Goal: Task Accomplishment & Management: Manage account settings

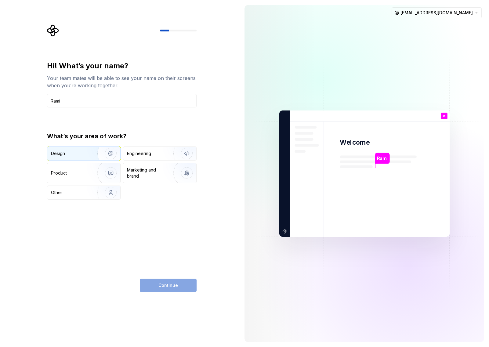
type input "Rami"
click at [95, 154] on img "button" at bounding box center [106, 153] width 39 height 41
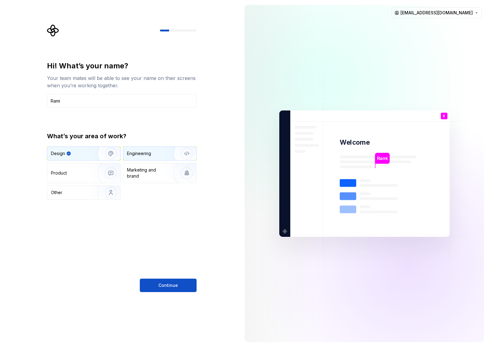
click at [160, 155] on div "Engineering" at bounding box center [151, 153] width 49 height 6
click at [96, 157] on img "button" at bounding box center [106, 153] width 39 height 41
click at [170, 281] on button "Continue" at bounding box center [168, 285] width 57 height 13
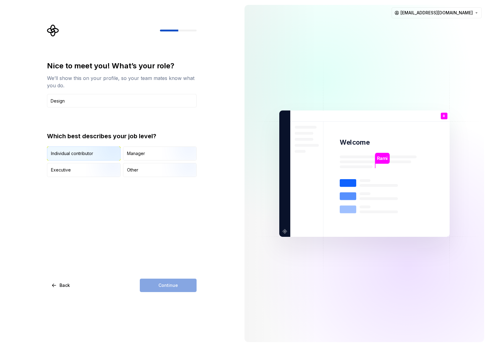
click at [92, 152] on img "button" at bounding box center [105, 161] width 39 height 41
click at [87, 101] on input "Design" at bounding box center [122, 100] width 150 height 13
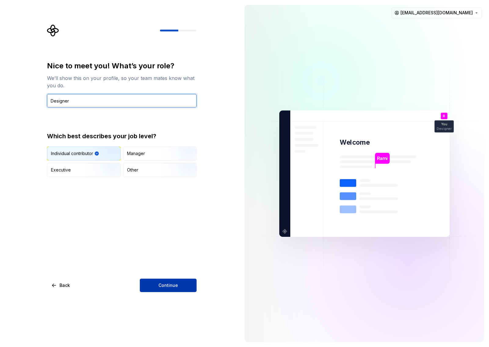
type input "Designer"
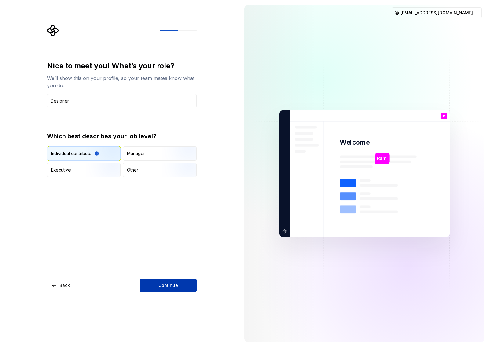
click at [183, 279] on button "Continue" at bounding box center [168, 285] width 57 height 13
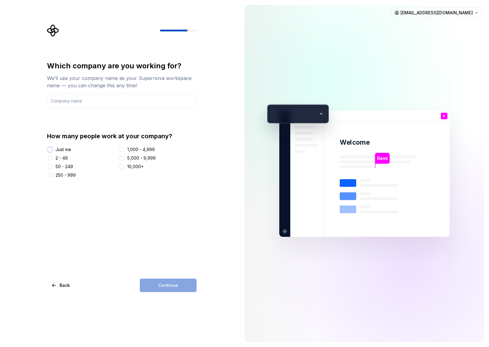
click at [50, 149] on button "Just me" at bounding box center [50, 149] width 5 height 5
click at [118, 103] on input "text" at bounding box center [122, 100] width 150 height 13
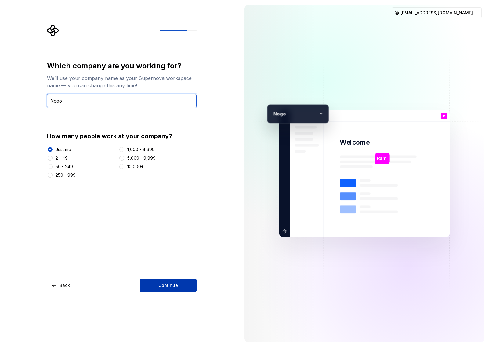
type input "Nogo"
click at [176, 282] on button "Continue" at bounding box center [168, 285] width 57 height 13
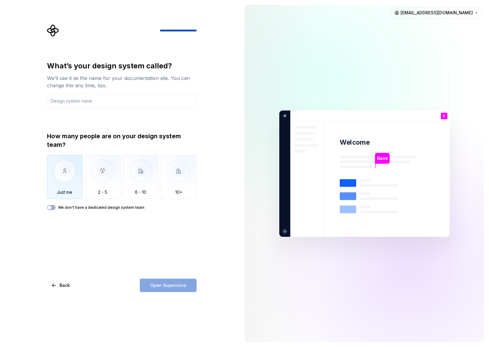
click at [64, 176] on img "button" at bounding box center [65, 175] width 36 height 41
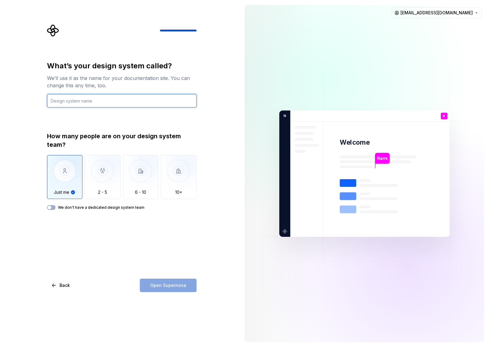
click at [92, 101] on input "text" at bounding box center [122, 100] width 150 height 13
type input "Polaris"
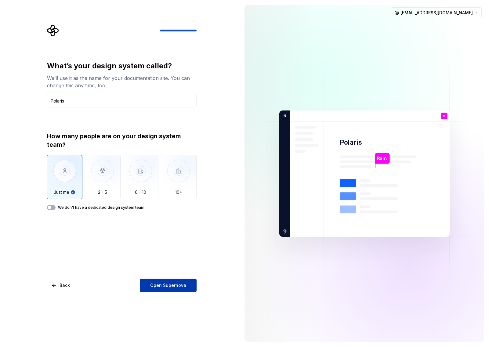
click at [182, 282] on button "Open Supernova" at bounding box center [168, 285] width 57 height 13
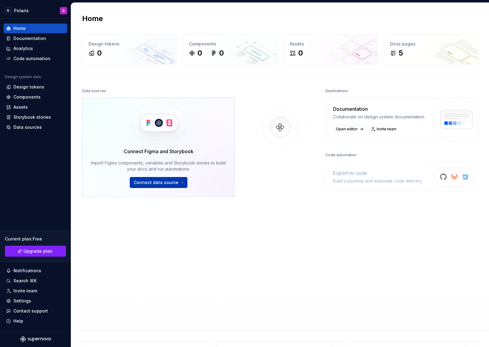
click at [176, 183] on html "N Polaris R Home Documentation Analytics Code automation Design system data Des…" at bounding box center [244, 173] width 489 height 347
click at [249, 208] on html "N Polaris R Home Documentation Analytics Code automation Design system data Des…" at bounding box center [244, 173] width 489 height 347
click at [44, 87] on div "Design tokens" at bounding box center [35, 87] width 59 height 6
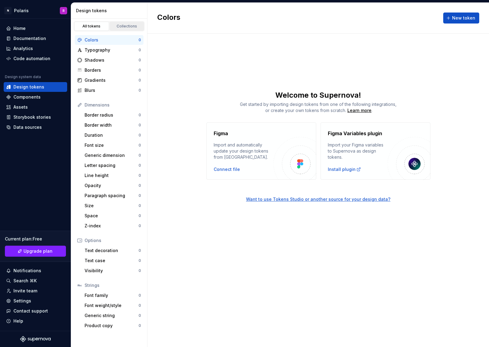
click at [123, 28] on div "Collections" at bounding box center [127, 26] width 31 height 5
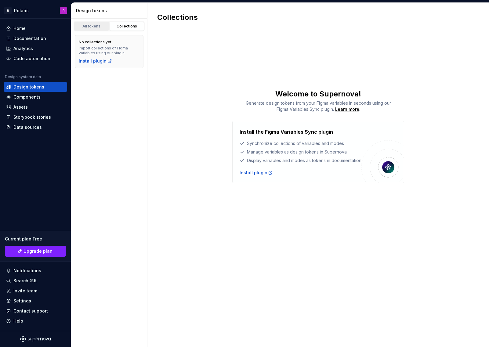
click at [95, 27] on div "All tokens" at bounding box center [91, 26] width 31 height 5
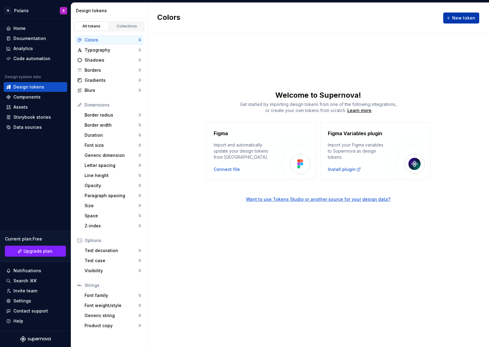
click at [463, 18] on span "New token" at bounding box center [463, 18] width 23 height 6
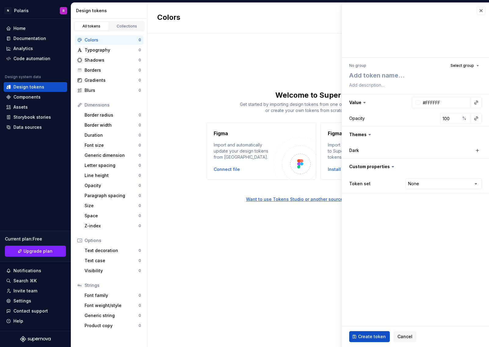
type textarea "*"
click at [410, 77] on textarea at bounding box center [414, 75] width 132 height 11
click at [465, 66] on span "Select group" at bounding box center [463, 65] width 24 height 5
click at [415, 78] on textarea at bounding box center [414, 75] width 132 height 11
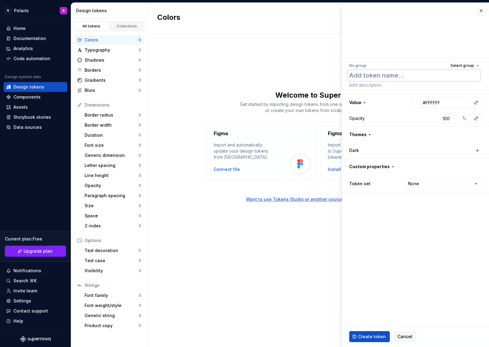
type textarea "g"
type textarea "*"
type textarea "b"
type textarea "*"
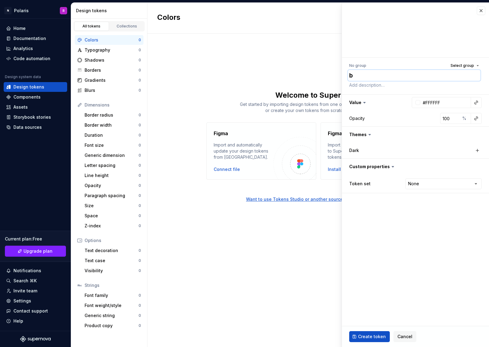
type textarea "bl"
type textarea "*"
type textarea "bla"
type textarea "*"
type textarea "blac"
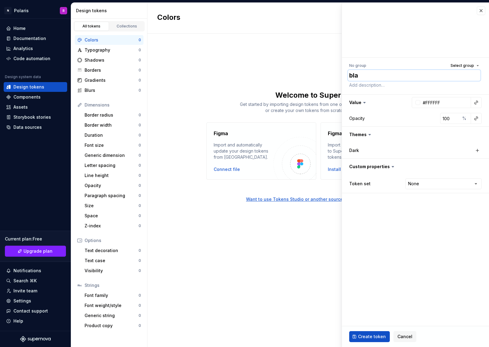
type textarea "*"
type textarea "black"
type textarea "*"
type textarea "black"
click at [395, 85] on textarea at bounding box center [414, 85] width 132 height 9
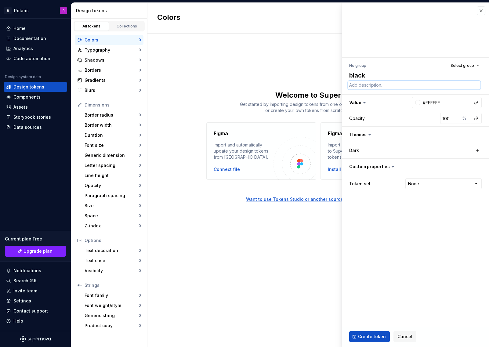
type textarea "a"
type textarea "*"
type textarea "a"
type textarea "*"
type textarea "a p"
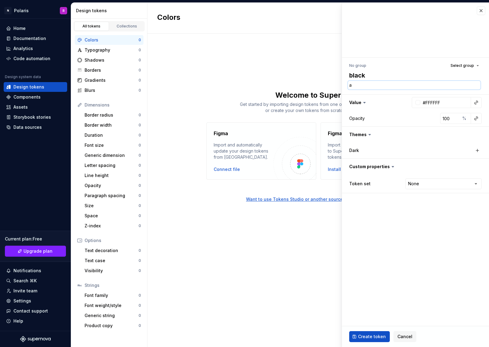
type textarea "*"
type textarea "a pl"
type textarea "*"
type textarea "a pla"
type textarea "*"
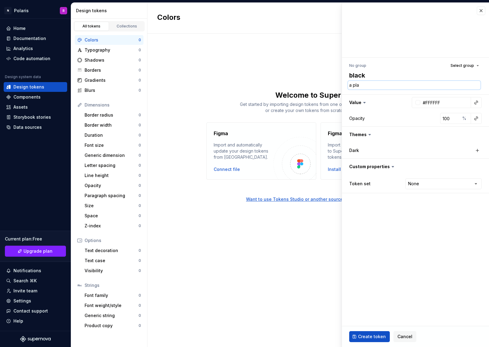
type textarea "a plai"
type textarea "*"
type textarea "a plain"
type textarea "*"
type textarea "a plain"
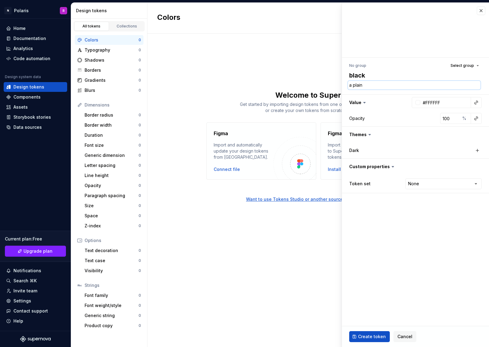
type textarea "*"
type textarea "a plain f"
type textarea "*"
type textarea "a plain fl"
type textarea "*"
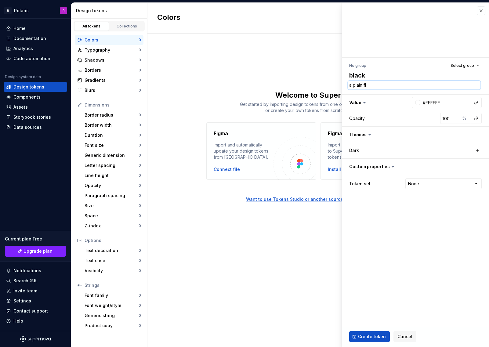
type textarea "a plain fla"
type textarea "*"
type textarea "a plain flat"
type textarea "*"
type textarea "a plain flat"
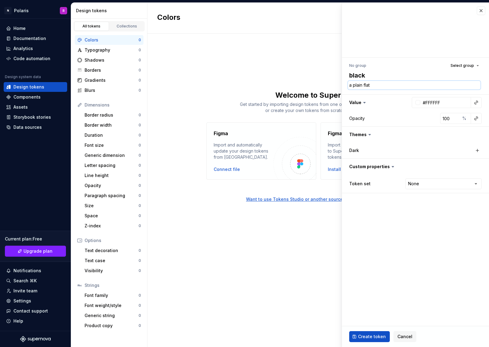
type textarea "*"
type textarea "a plain flat b"
type textarea "*"
type textarea "a plain flat bl"
type textarea "*"
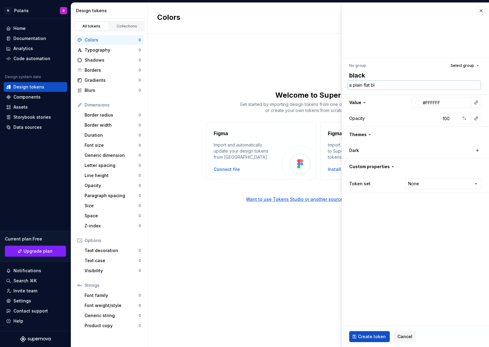
type textarea "a plain flat bla"
type textarea "*"
type textarea "a plain flat blac"
type textarea "*"
type textarea "a plain flat black"
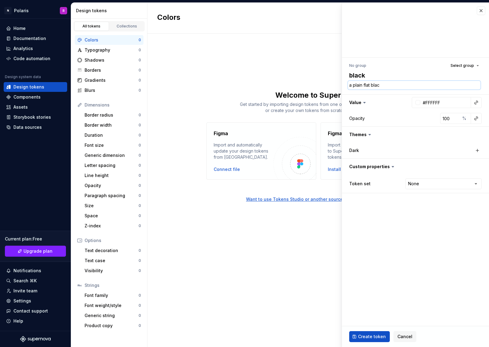
type textarea "*"
type textarea "a plain flat black"
type textarea "*"
type textarea "a plain flat black c"
type textarea "*"
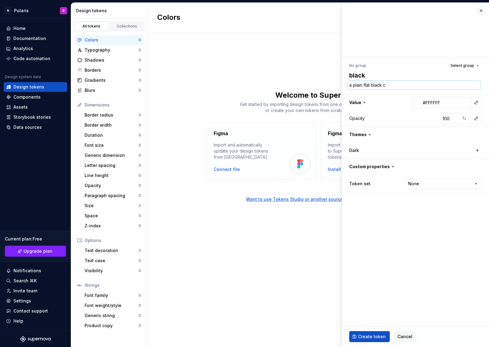
type textarea "a plain flat black co"
type textarea "*"
type textarea "a plain flat black col"
type textarea "*"
type textarea "a plain flat black colo"
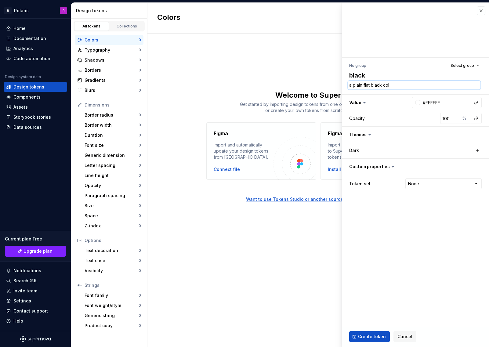
type textarea "*"
type textarea "a plain flat black color"
type textarea "*"
type textarea "a plain flat black color"
click at [417, 102] on div at bounding box center [417, 102] width 5 height 5
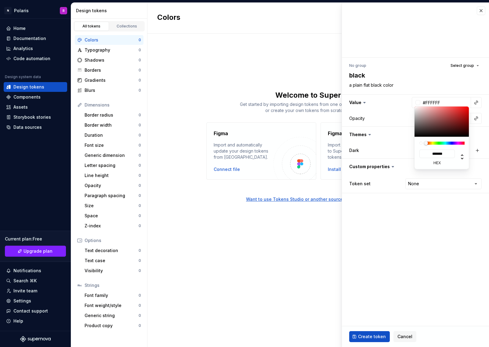
type input "#361818"
type input "*******"
type input "#311111"
type input "*******"
type input "#270404"
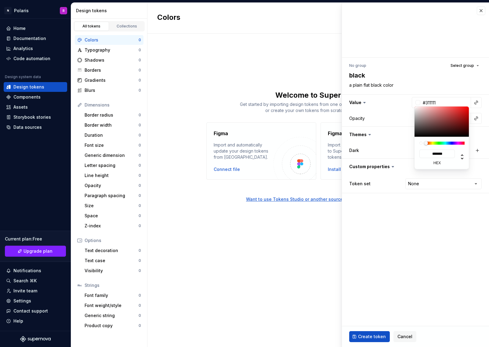
type input "*******"
type input "#210101"
type input "*******"
type input "#170000"
type input "*******"
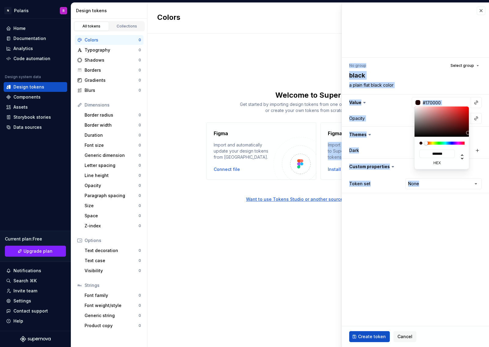
type input "#000000"
type input "*******"
drag, startPoint x: 458, startPoint y: 132, endPoint x: 485, endPoint y: 155, distance: 35.7
click at [485, 155] on html "N Polaris R Home Documentation Analytics Code automation Design system data Des…" at bounding box center [244, 173] width 489 height 347
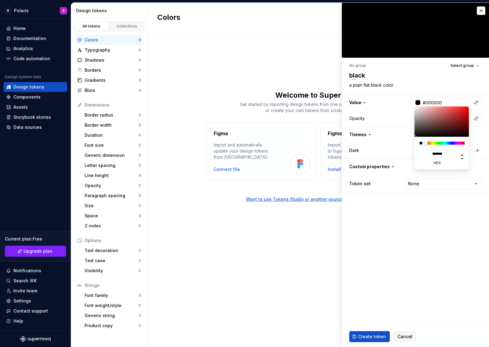
click at [398, 114] on html "N Polaris R Home Documentation Analytics Code automation Design system data Des…" at bounding box center [244, 173] width 489 height 347
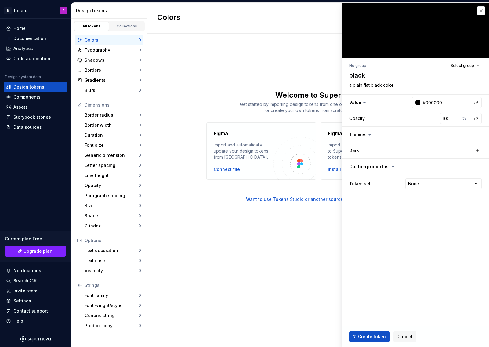
click at [398, 115] on html "N Polaris R Home Documentation Analytics Code automation Design system data Des…" at bounding box center [244, 173] width 489 height 347
click at [419, 183] on html "N Polaris R Home Documentation Analytics Code automation Design system data Des…" at bounding box center [244, 173] width 489 height 347
type textarea "*"
select select "**********"
click at [465, 68] on button "Select group" at bounding box center [465, 65] width 34 height 9
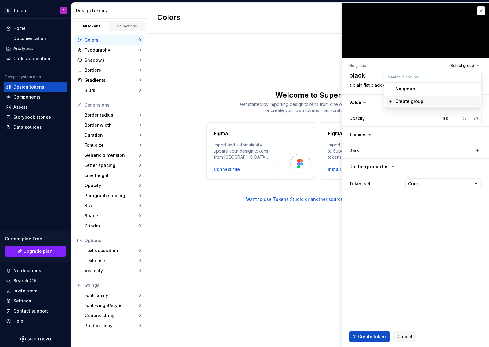
click at [428, 101] on div "Create group" at bounding box center [436, 101] width 82 height 6
type textarea "*"
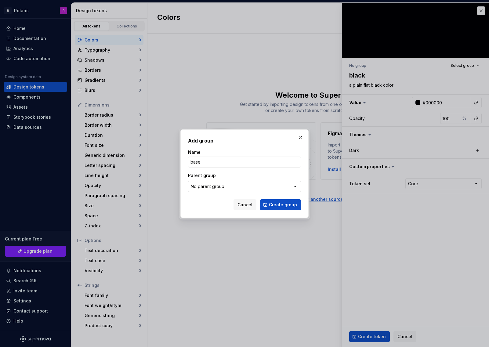
type input "base"
click at [263, 188] on button "No parent group" at bounding box center [244, 186] width 113 height 11
click at [257, 175] on div "Add group Name base Parent group No parent group Cancel Create group" at bounding box center [244, 173] width 489 height 347
click at [285, 206] on span "Create group" at bounding box center [283, 205] width 28 height 6
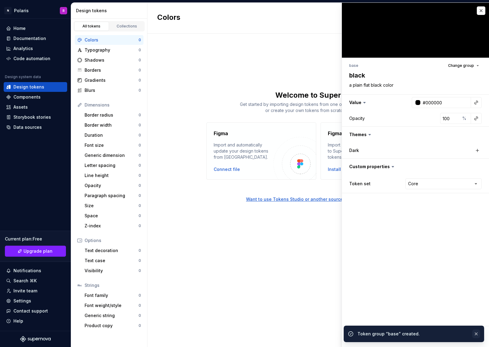
click at [476, 333] on button "button" at bounding box center [476, 334] width 8 height 9
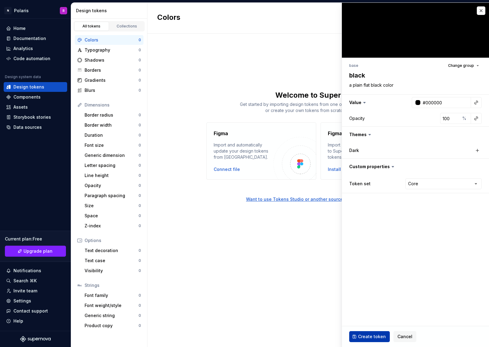
click at [379, 335] on span "Create token" at bounding box center [372, 337] width 28 height 6
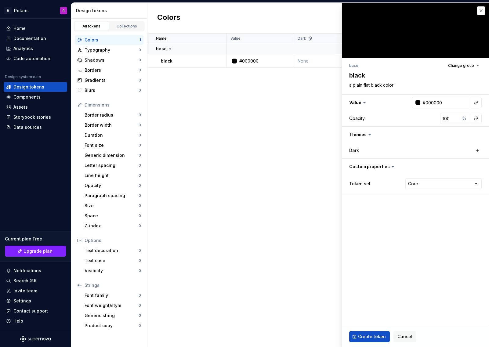
type textarea "*"
type input "#FFFFFF"
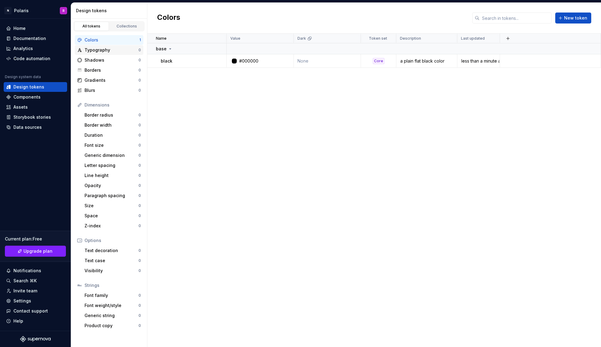
click at [113, 51] on div "Typography" at bounding box center [112, 50] width 54 height 6
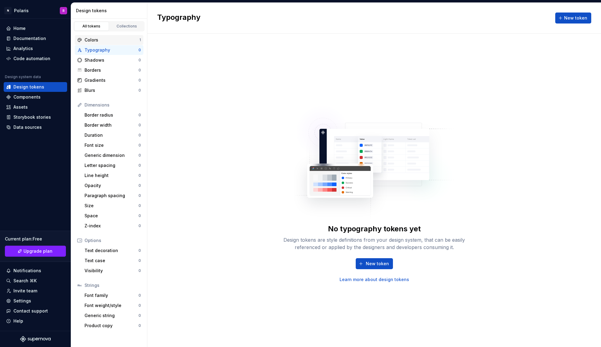
click at [111, 41] on div "Colors" at bounding box center [112, 40] width 55 height 6
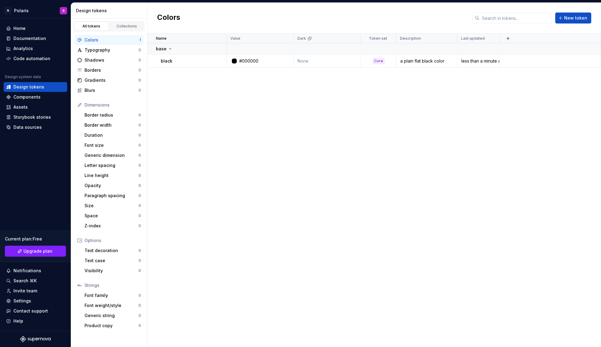
click at [439, 125] on div "Name Value Dark Token set Description Last updated base black #000000 None Core…" at bounding box center [374, 190] width 454 height 313
click at [123, 297] on div "Font family" at bounding box center [112, 295] width 54 height 6
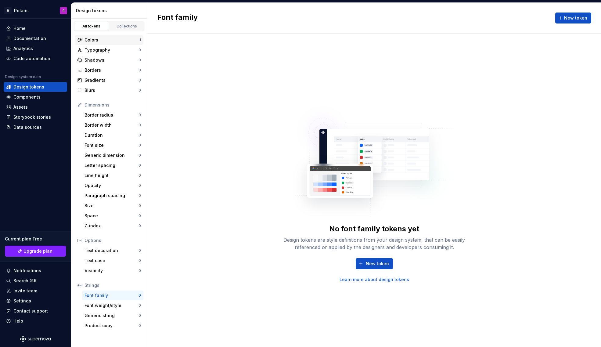
click at [87, 40] on div "Colors" at bounding box center [112, 40] width 55 height 6
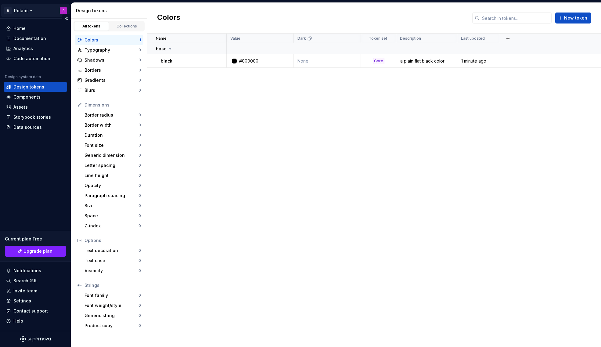
click at [28, 10] on html "N Polaris R Home Documentation Analytics Code automation Design system data Des…" at bounding box center [300, 173] width 601 height 347
click at [28, 40] on div "Documentation" at bounding box center [29, 38] width 33 height 6
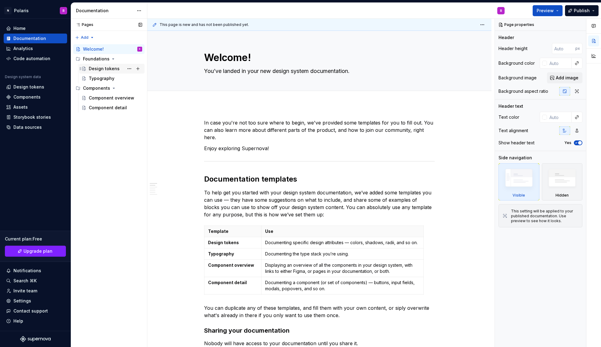
click at [103, 67] on div "Design tokens" at bounding box center [104, 69] width 31 height 6
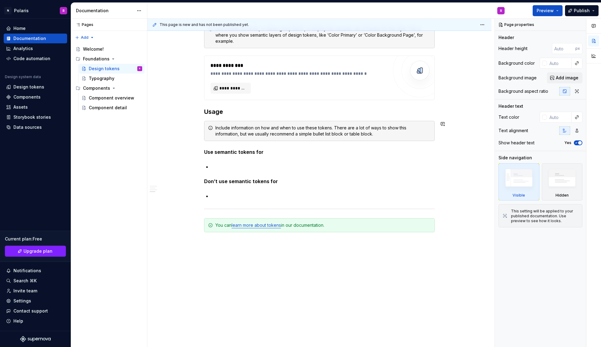
scroll to position [438, 0]
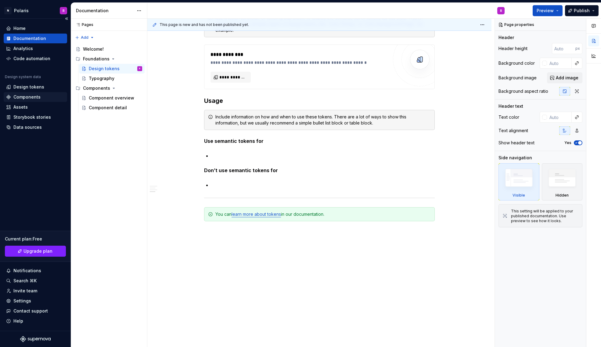
click at [42, 96] on div "Components" at bounding box center [35, 97] width 59 height 6
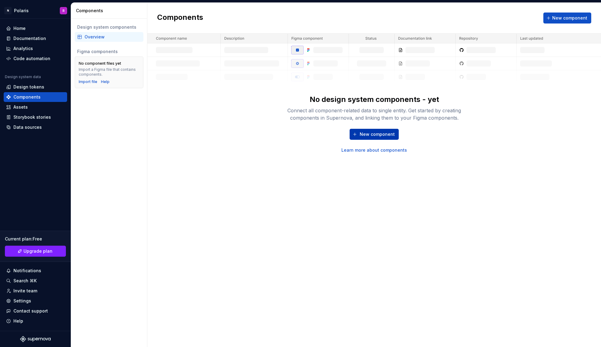
click at [366, 134] on span "New component" at bounding box center [377, 134] width 35 height 6
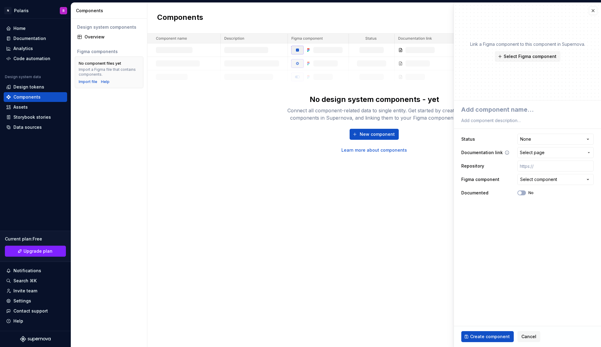
click at [489, 154] on span "Select page" at bounding box center [552, 153] width 64 height 6
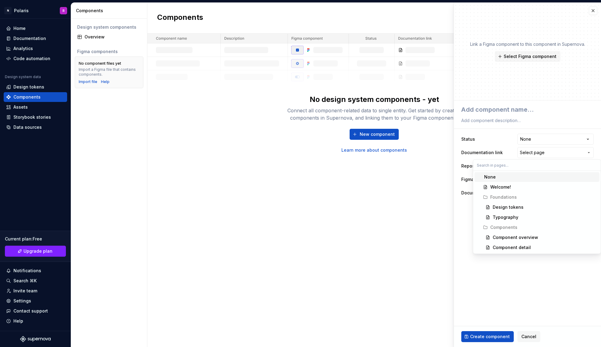
click at [489, 153] on html "**********" at bounding box center [300, 173] width 601 height 347
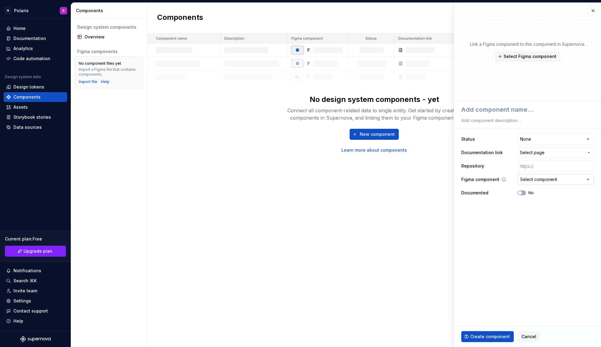
click at [489, 179] on div "Select component" at bounding box center [538, 179] width 37 height 6
click at [489, 179] on html "**********" at bounding box center [300, 173] width 601 height 347
click at [489, 56] on span "Select Figma component" at bounding box center [530, 56] width 53 height 6
click at [489, 47] on p "Link a Figma component to this component in Supernova." at bounding box center [527, 44] width 115 height 6
drag, startPoint x: 527, startPoint y: 335, endPoint x: 520, endPoint y: 322, distance: 14.5
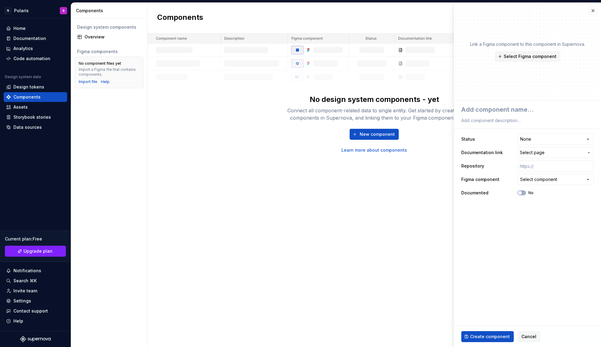
click at [489, 335] on span "Cancel" at bounding box center [529, 337] width 15 height 6
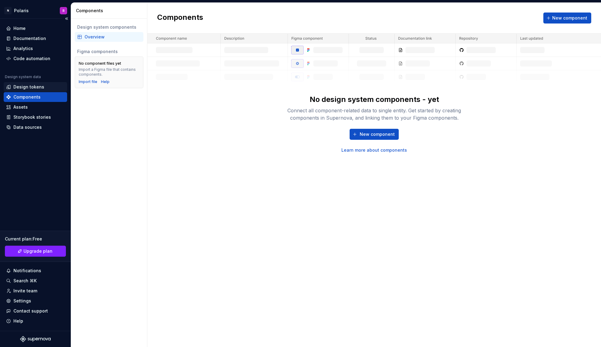
click at [41, 85] on div "Design tokens" at bounding box center [28, 87] width 31 height 6
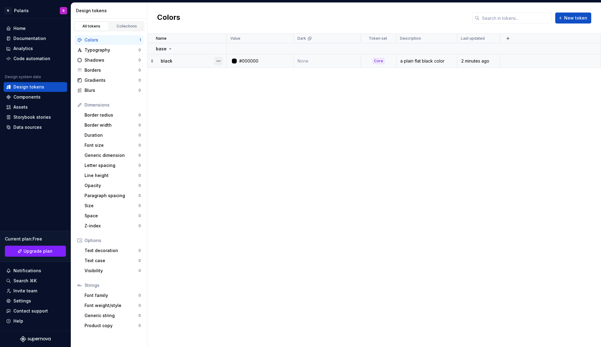
click at [217, 59] on button "button" at bounding box center [218, 61] width 9 height 9
click at [235, 71] on div "Open detail" at bounding box center [246, 73] width 40 height 6
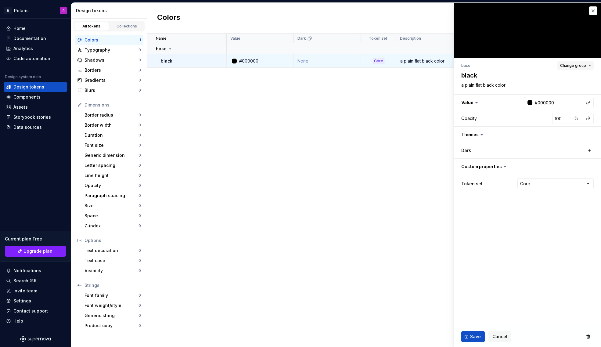
click at [489, 67] on button "Change group" at bounding box center [576, 65] width 36 height 9
click at [489, 66] on button "Change group" at bounding box center [576, 65] width 36 height 9
click at [221, 61] on button "button" at bounding box center [218, 61] width 9 height 9
click at [238, 96] on div "Delete token" at bounding box center [246, 95] width 40 height 6
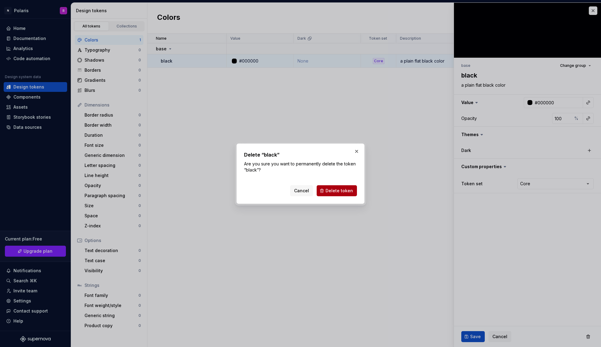
click at [350, 191] on span "Delete token" at bounding box center [339, 191] width 27 height 6
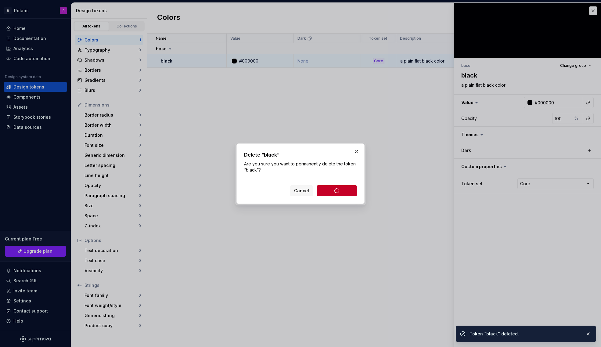
type textarea "*"
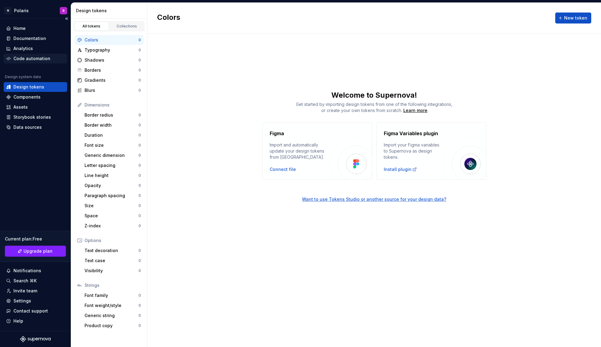
click at [24, 60] on div "Code automation" at bounding box center [31, 59] width 37 height 6
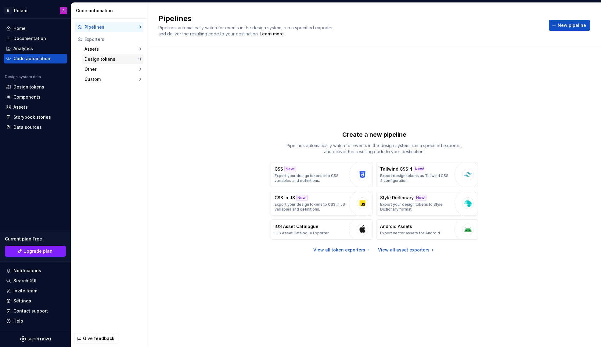
click at [115, 60] on div "Design tokens" at bounding box center [111, 59] width 53 height 6
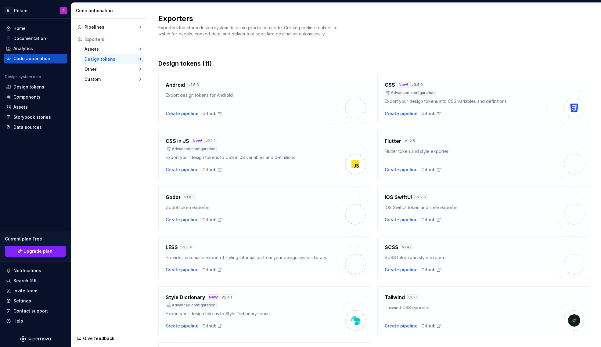
scroll to position [6, 0]
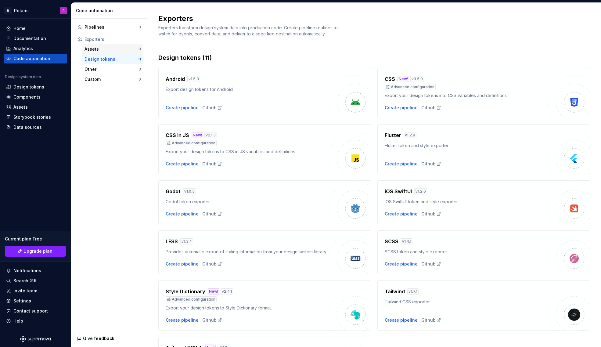
click at [104, 50] on div "Assets" at bounding box center [112, 49] width 54 height 6
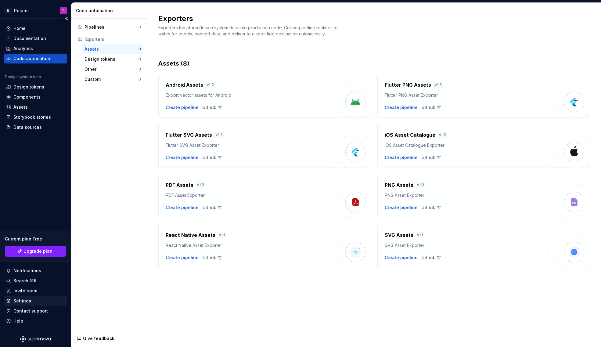
click at [39, 302] on div "Settings" at bounding box center [35, 301] width 59 height 6
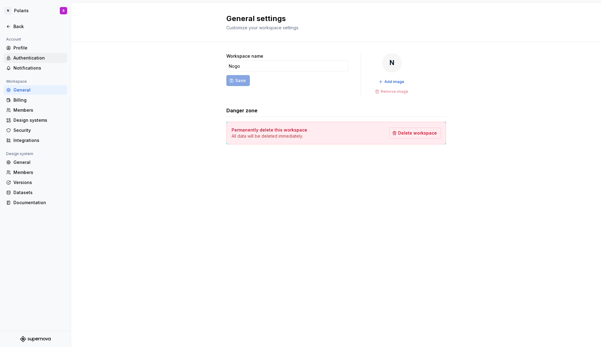
click at [25, 60] on div "Authentication" at bounding box center [38, 58] width 51 height 6
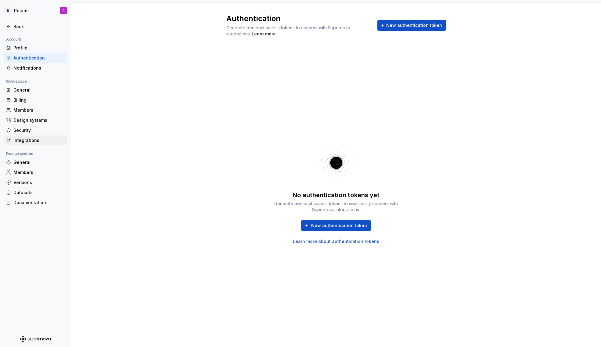
click at [34, 143] on div "Integrations" at bounding box center [38, 140] width 51 height 6
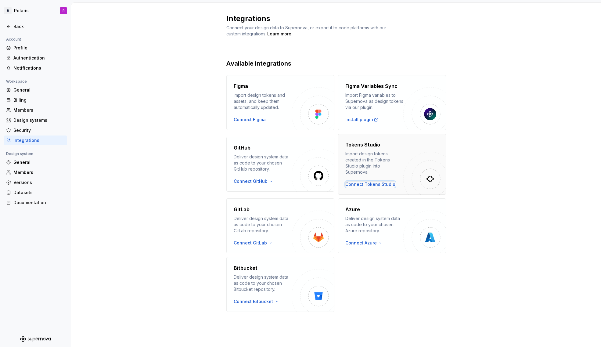
click at [366, 181] on div "Connect Tokens Studio" at bounding box center [371, 184] width 50 height 6
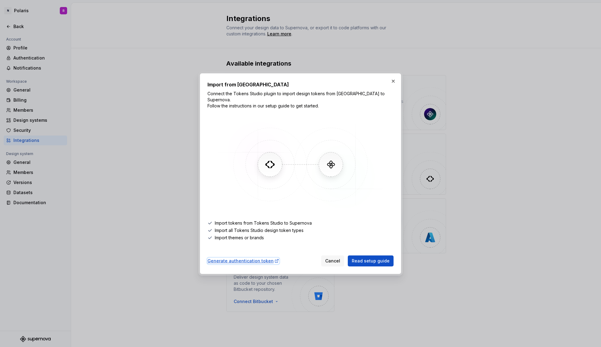
click at [260, 258] on div "Generate authentication token" at bounding box center [244, 261] width 72 height 6
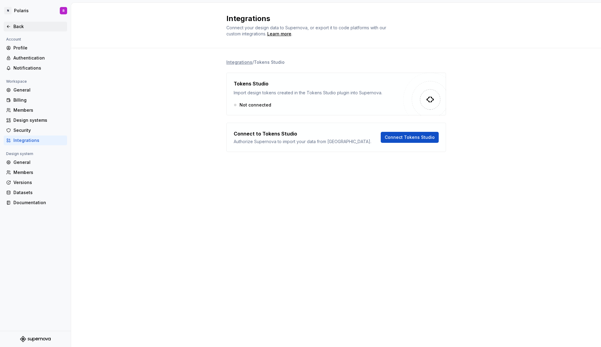
click at [9, 24] on icon at bounding box center [8, 26] width 5 height 5
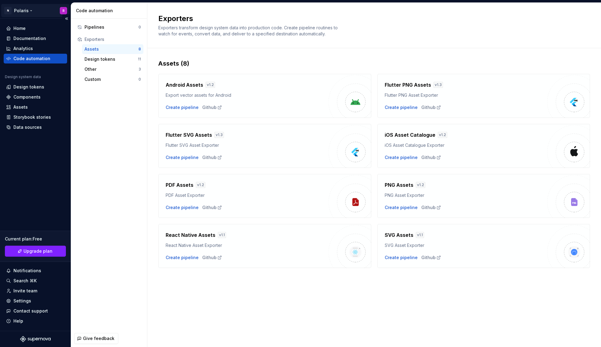
click at [29, 10] on html "N Polaris R Home Documentation Analytics Code automation Design system data Des…" at bounding box center [300, 173] width 601 height 347
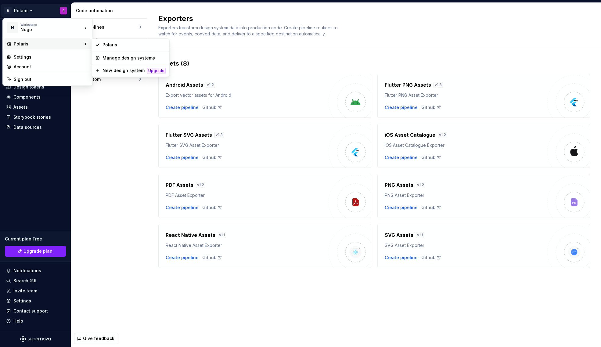
click at [31, 43] on div "Polaris" at bounding box center [48, 44] width 69 height 6
click at [63, 41] on div "Polaris" at bounding box center [48, 44] width 69 height 6
click at [291, 45] on html "N Polaris R Home Documentation Analytics Code automation Design system data Des…" at bounding box center [300, 173] width 601 height 347
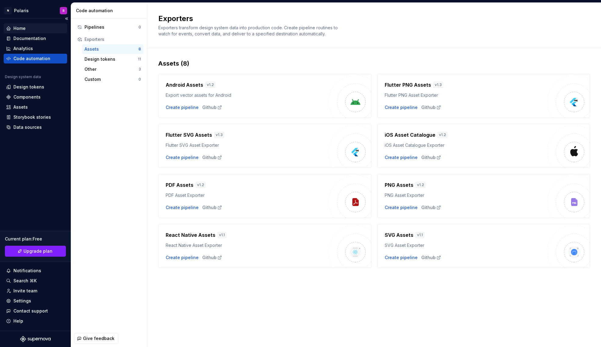
click at [32, 29] on div "Home" at bounding box center [35, 28] width 59 height 6
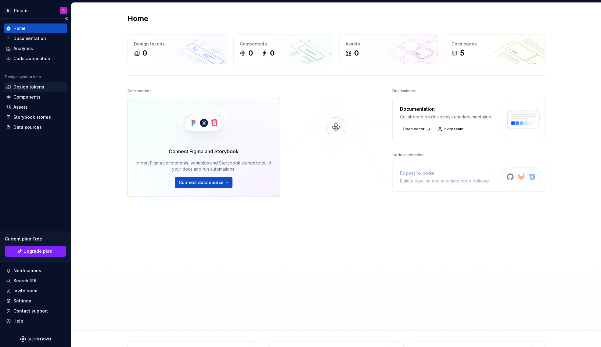
click at [38, 86] on div "Design tokens" at bounding box center [28, 87] width 31 height 6
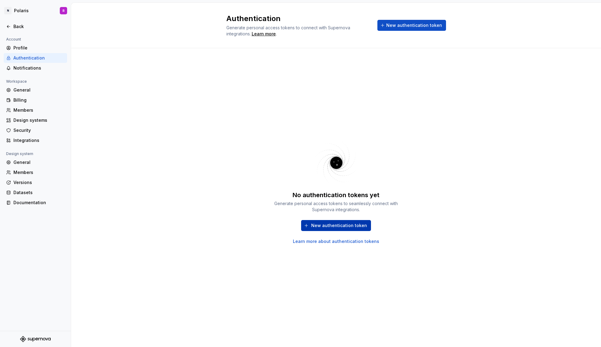
click at [350, 226] on span "New authentication token" at bounding box center [339, 226] width 56 height 6
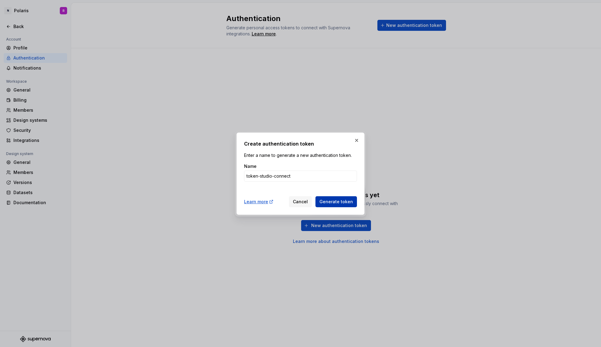
type input "token-studio-connect"
click at [337, 201] on span "Generate token" at bounding box center [337, 202] width 34 height 6
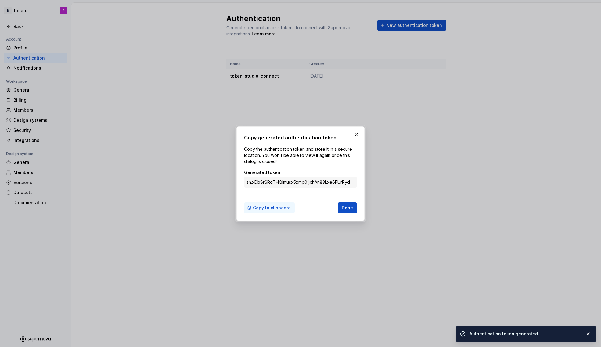
click at [277, 207] on span "Copy to clipboard" at bounding box center [272, 208] width 38 height 6
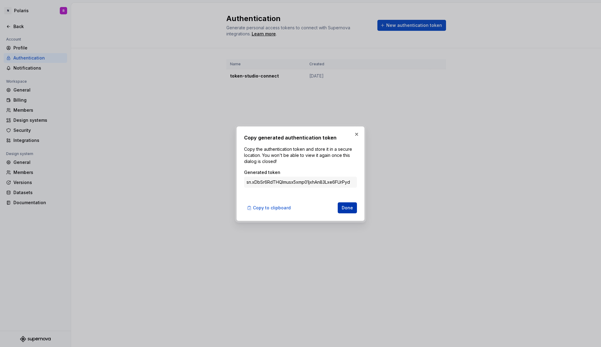
click at [348, 210] on span "Done" at bounding box center [347, 208] width 11 height 6
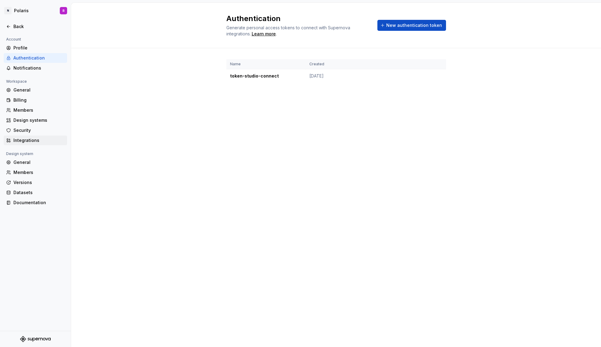
click at [37, 139] on div "Integrations" at bounding box center [38, 140] width 51 height 6
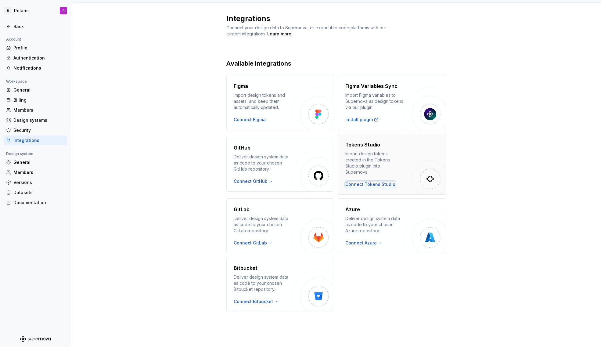
click at [379, 181] on div "Connect Tokens Studio" at bounding box center [371, 184] width 50 height 6
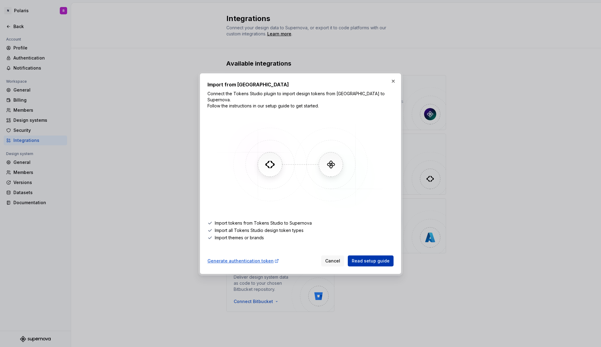
click at [366, 259] on span "Read setup guide" at bounding box center [371, 261] width 38 height 6
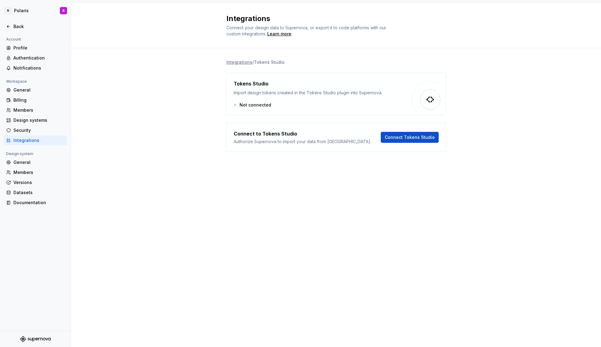
click at [183, 77] on div "Integrations / Tokens Studio Tokens Studio Import design tokens created in the …" at bounding box center [336, 111] width 530 height 127
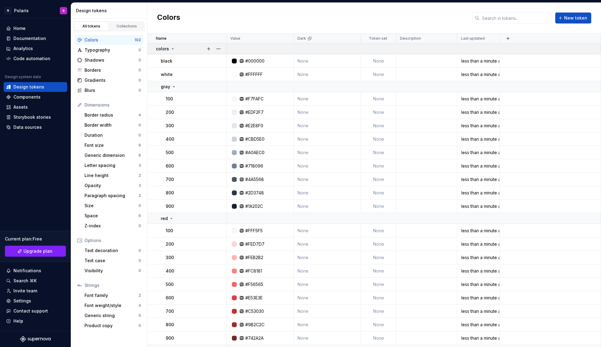
click at [173, 49] on icon at bounding box center [172, 48] width 5 height 5
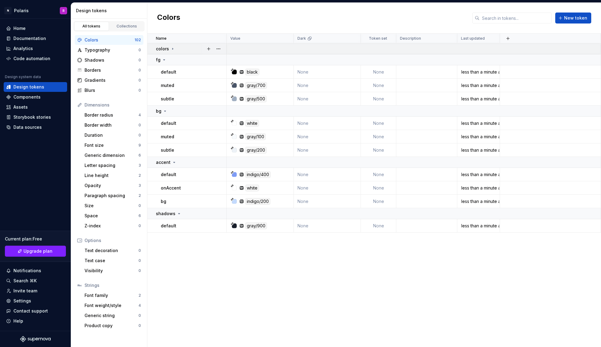
click at [173, 49] on icon at bounding box center [172, 48] width 5 height 5
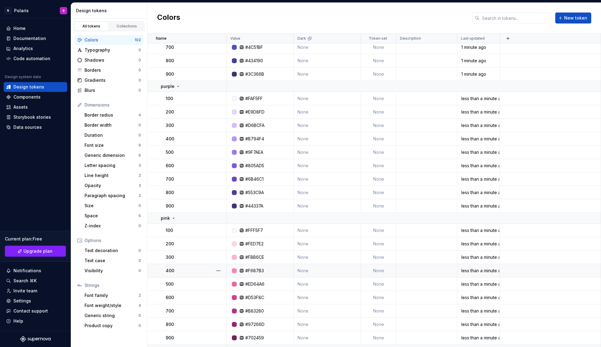
scroll to position [916, 0]
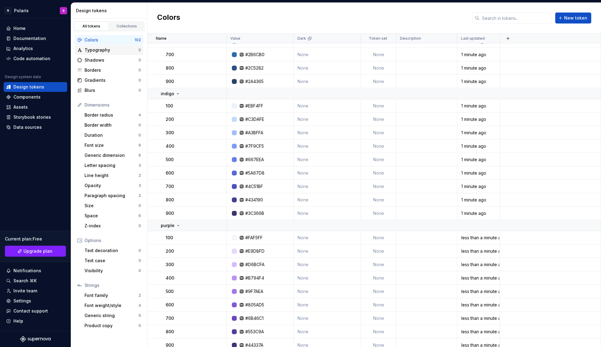
click at [119, 49] on div "Typography" at bounding box center [112, 50] width 54 height 6
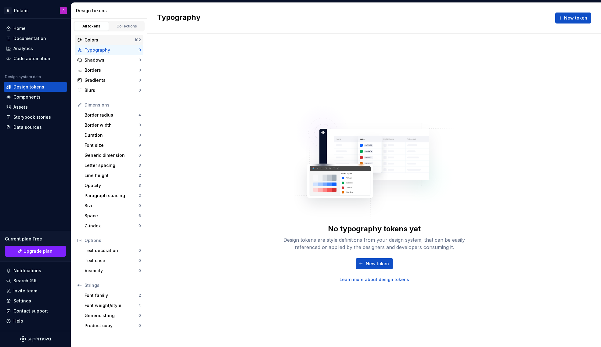
click at [121, 39] on div "Colors" at bounding box center [110, 40] width 50 height 6
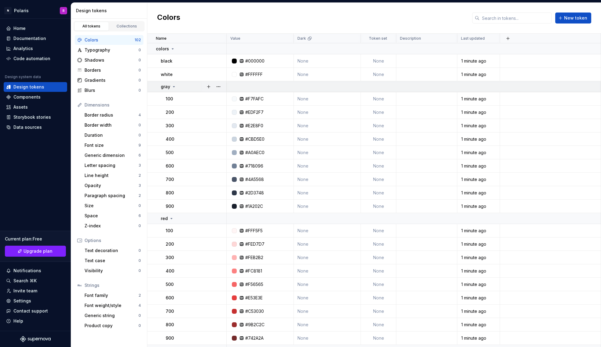
click at [172, 87] on icon at bounding box center [174, 86] width 5 height 5
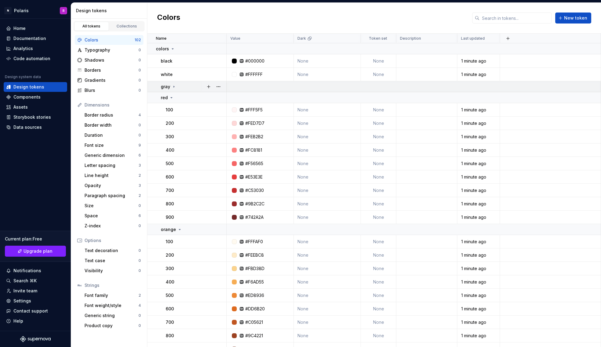
click at [175, 87] on icon at bounding box center [174, 86] width 5 height 5
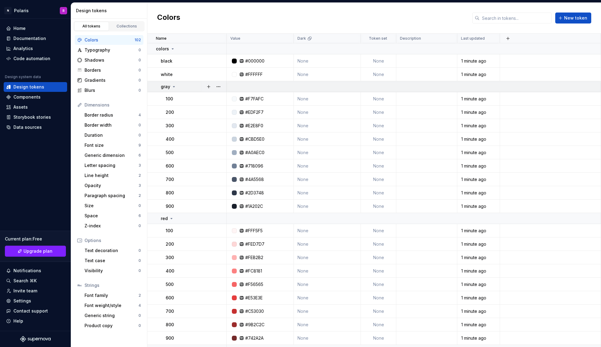
click at [174, 88] on icon at bounding box center [174, 86] width 5 height 5
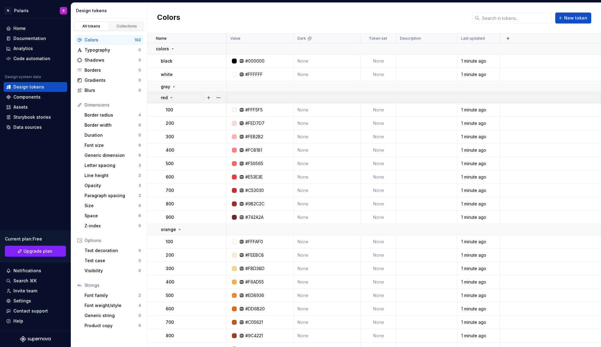
click at [173, 96] on icon at bounding box center [171, 97] width 5 height 5
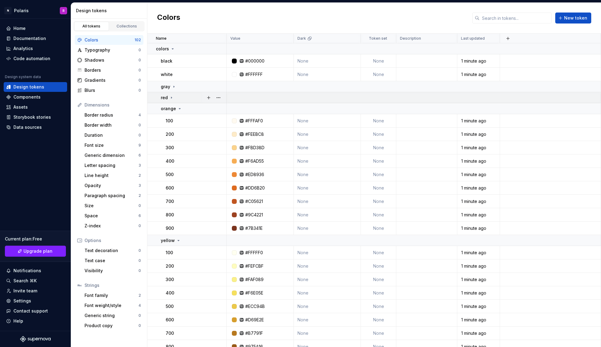
click at [174, 98] on div "red" at bounding box center [193, 98] width 65 height 6
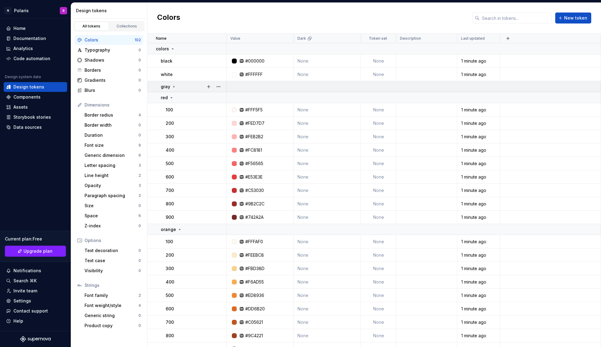
click at [173, 87] on icon at bounding box center [174, 86] width 5 height 5
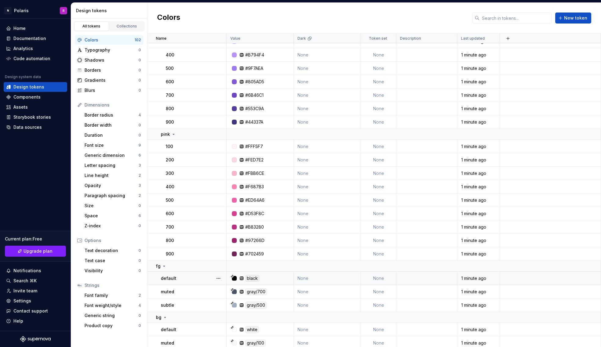
scroll to position [1231, 0]
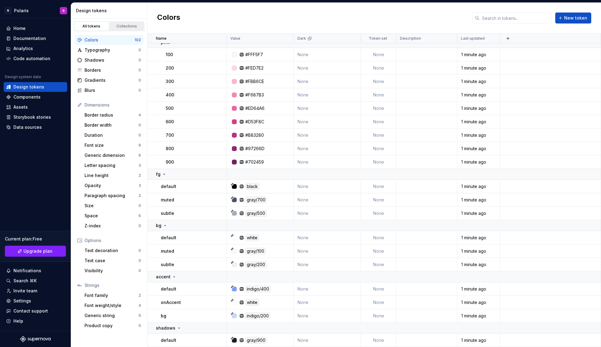
click at [128, 27] on div "Collections" at bounding box center [127, 26] width 31 height 5
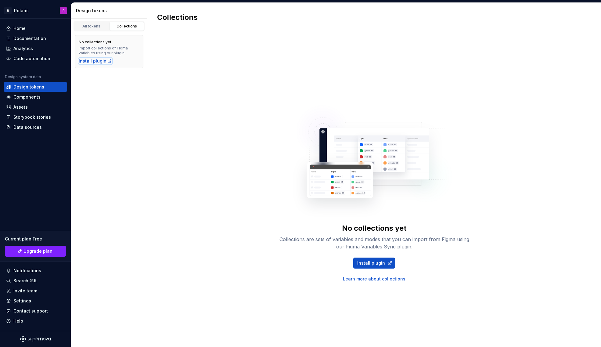
click at [100, 61] on div "Install plugin" at bounding box center [95, 61] width 33 height 6
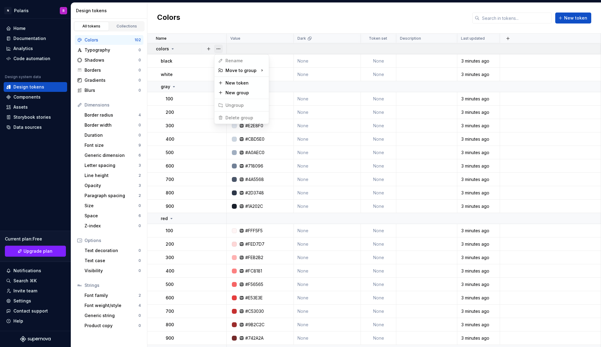
click at [218, 50] on button "button" at bounding box center [218, 49] width 9 height 9
click at [218, 48] on button "button" at bounding box center [218, 49] width 9 height 9
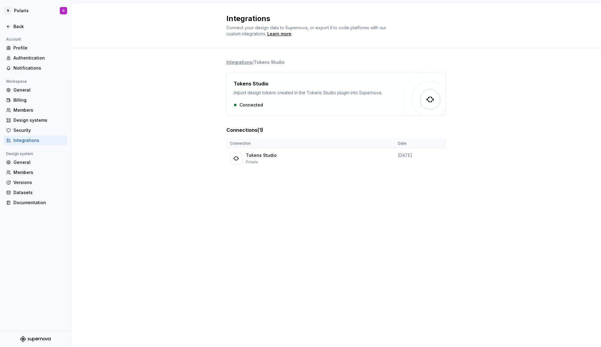
click at [436, 97] on img at bounding box center [425, 94] width 43 height 43
click at [37, 195] on div "Datasets" at bounding box center [38, 193] width 51 height 6
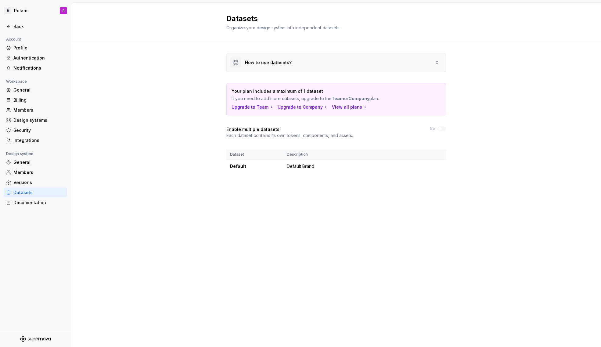
click at [437, 63] on icon at bounding box center [437, 62] width 5 height 5
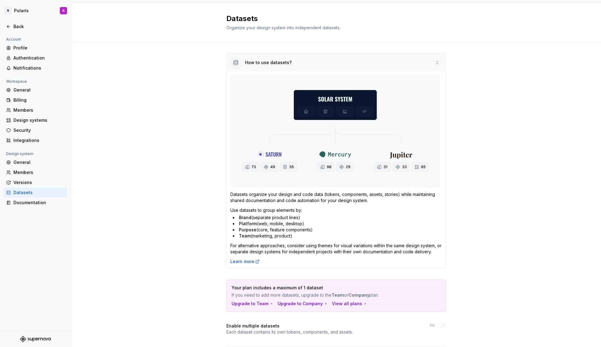
click at [438, 63] on icon at bounding box center [437, 62] width 5 height 5
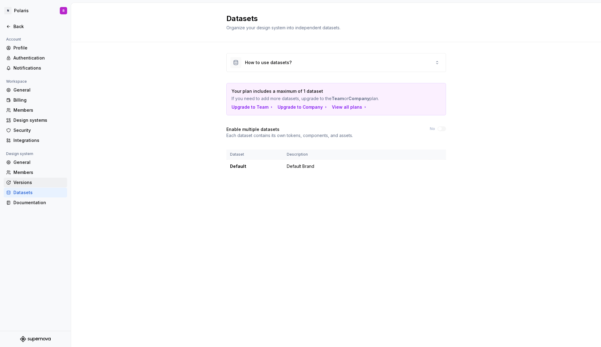
click at [38, 185] on div "Versions" at bounding box center [38, 182] width 51 height 6
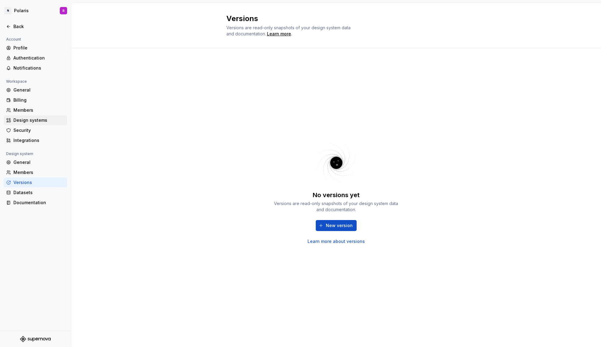
click at [39, 123] on div "Design systems" at bounding box center [38, 120] width 51 height 6
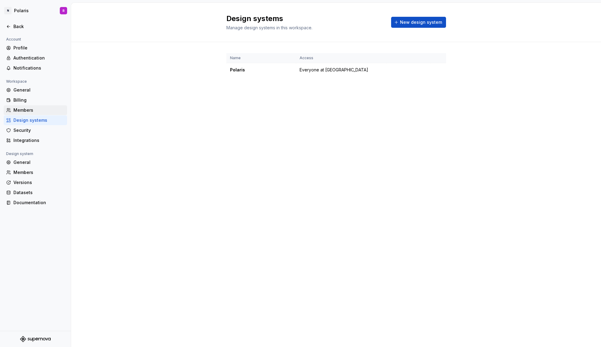
click at [36, 112] on div "Members" at bounding box center [38, 110] width 51 height 6
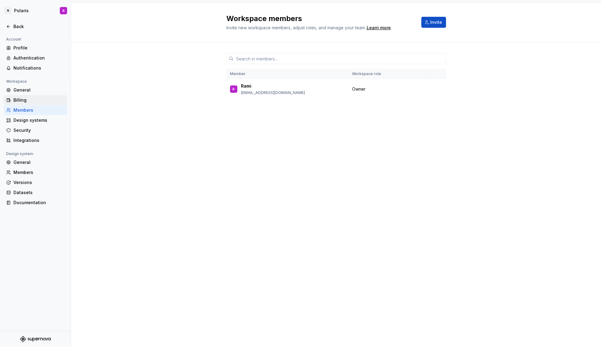
click at [33, 100] on div "Billing" at bounding box center [38, 100] width 51 height 6
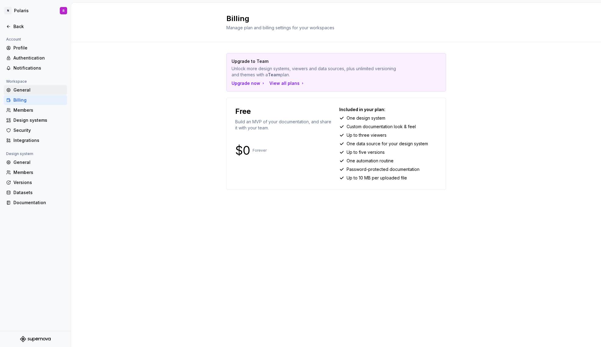
click at [29, 90] on div "General" at bounding box center [38, 90] width 51 height 6
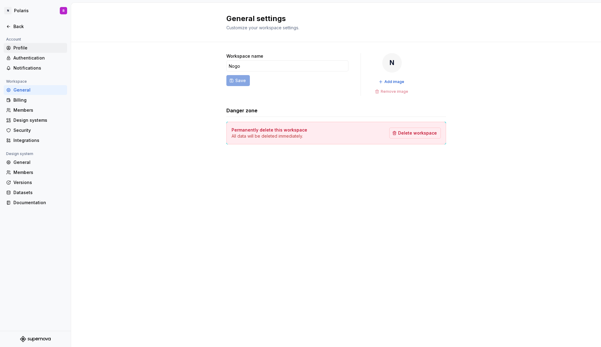
click at [27, 49] on div "Profile" at bounding box center [38, 48] width 51 height 6
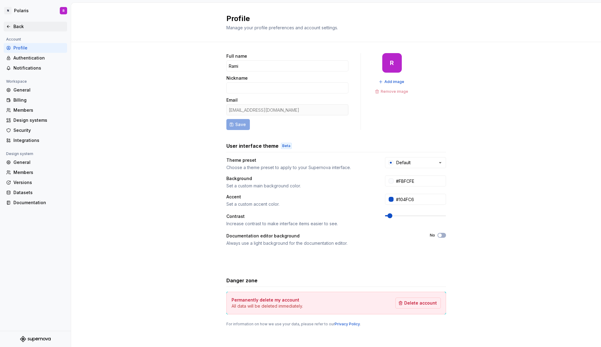
click at [22, 28] on div "Back" at bounding box center [38, 27] width 51 height 6
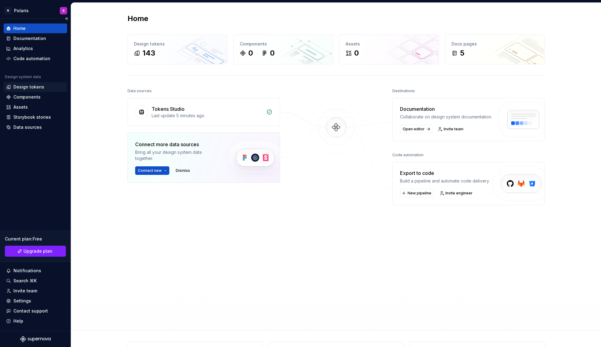
click at [36, 86] on div "Design tokens" at bounding box center [28, 87] width 31 height 6
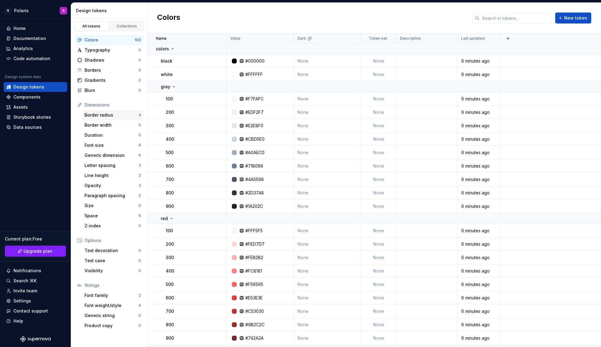
click at [120, 116] on div "Border radius" at bounding box center [112, 115] width 54 height 6
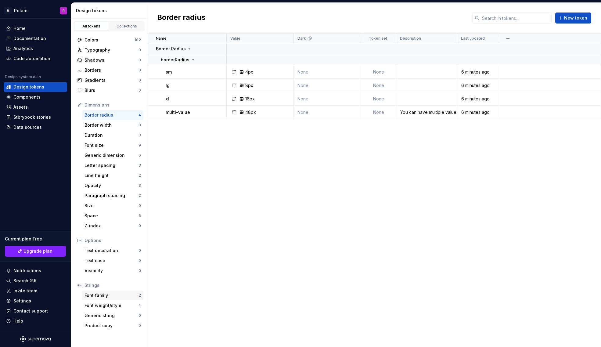
click at [116, 295] on div "Font family" at bounding box center [112, 295] width 54 height 6
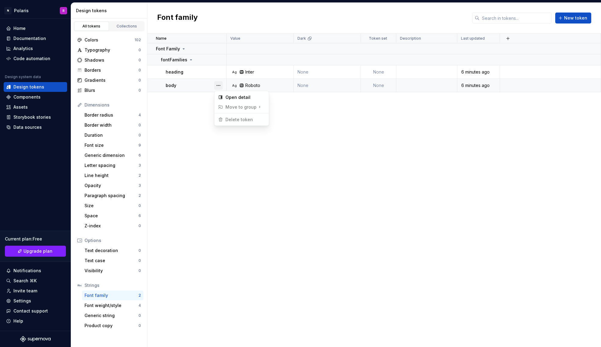
click at [221, 85] on button "button" at bounding box center [218, 85] width 9 height 9
click at [229, 97] on div "Open detail" at bounding box center [246, 97] width 40 height 6
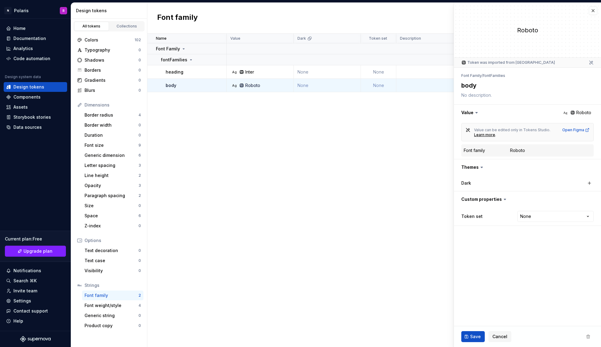
type textarea "*"
click at [568, 217] on html "N Polaris R Home Documentation Analytics Code automation Design system data Des…" at bounding box center [300, 173] width 601 height 347
select select "**********"
click at [504, 199] on icon at bounding box center [505, 199] width 2 height 1
click at [537, 215] on html "N Polaris R Home Documentation Analytics Code automation Design system data Des…" at bounding box center [300, 173] width 601 height 347
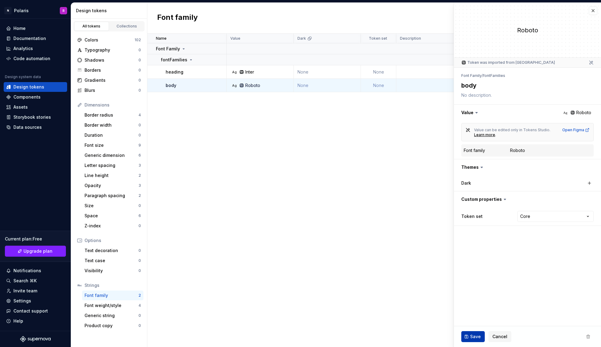
click at [474, 337] on span "Save" at bounding box center [475, 337] width 11 height 6
type textarea "*"
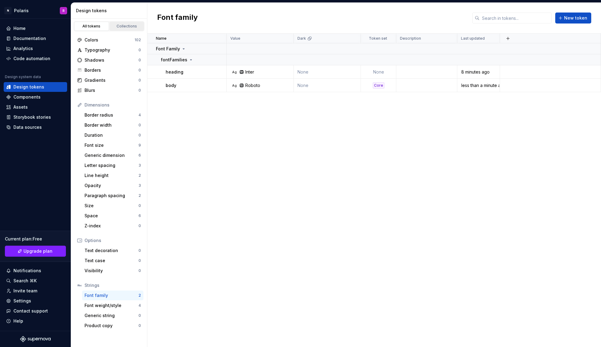
click at [127, 27] on div "Collections" at bounding box center [127, 26] width 31 height 5
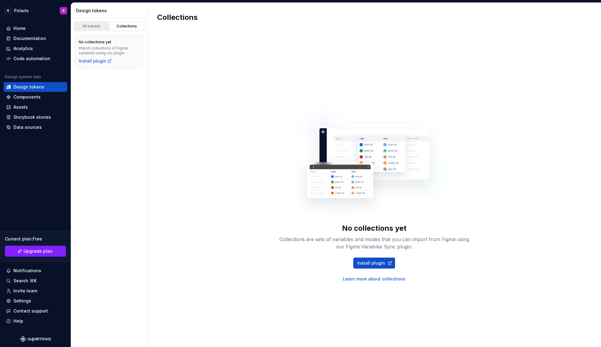
click at [97, 25] on div "All tokens" at bounding box center [91, 26] width 31 height 5
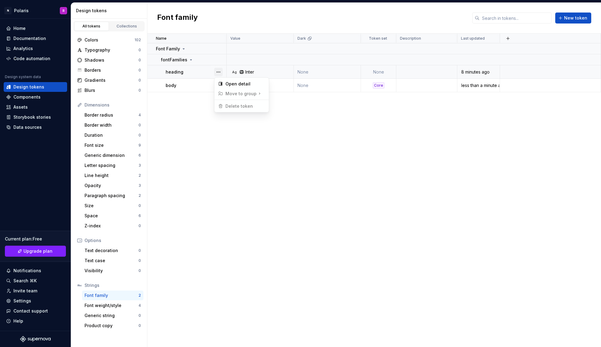
click at [223, 73] on button "button" at bounding box center [218, 72] width 9 height 9
click at [396, 162] on html "N Polaris R Home Documentation Analytics Code automation Design system data Des…" at bounding box center [300, 173] width 601 height 347
click at [122, 40] on div "Colors" at bounding box center [110, 40] width 50 height 6
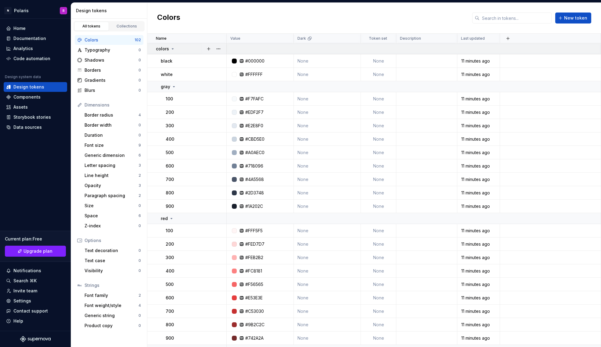
click at [173, 49] on icon at bounding box center [172, 48] width 5 height 5
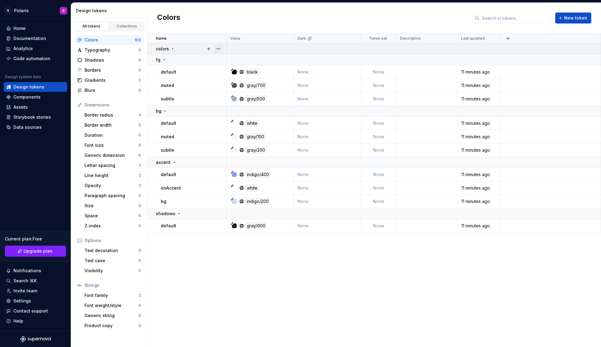
click at [221, 48] on button "button" at bounding box center [218, 49] width 9 height 9
click at [183, 59] on html "N Polaris R Home Documentation Analytics Code automation Design system data Des…" at bounding box center [300, 173] width 601 height 347
click at [170, 47] on icon at bounding box center [172, 48] width 5 height 5
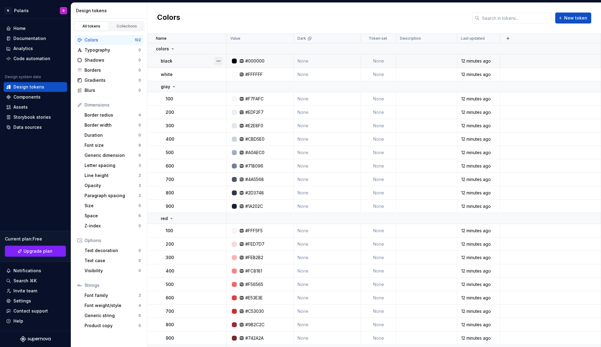
click at [219, 60] on button "button" at bounding box center [218, 61] width 9 height 9
click at [310, 38] on html "N Polaris R Home Documentation Analytics Code automation Design system data Des…" at bounding box center [300, 173] width 601 height 347
